Goal: Transaction & Acquisition: Purchase product/service

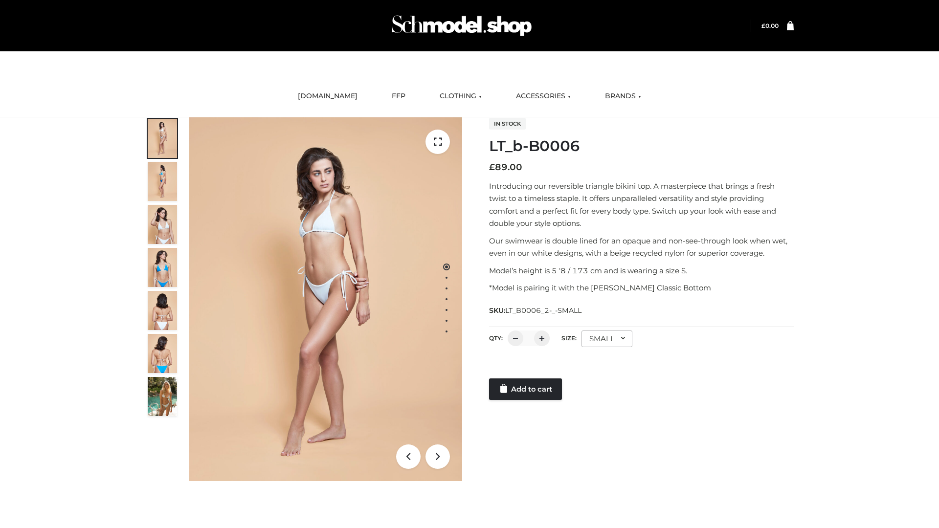
click at [526, 389] on link "Add to cart" at bounding box center [525, 390] width 73 height 22
